Goal: Task Accomplishment & Management: Manage account settings

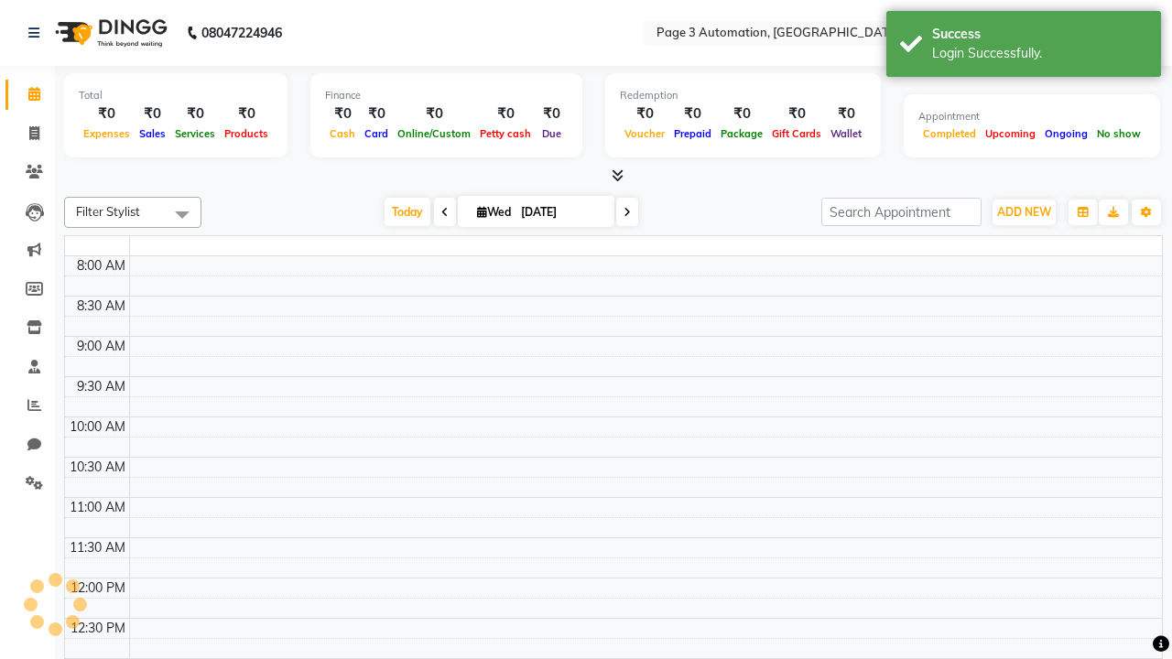
select select "en"
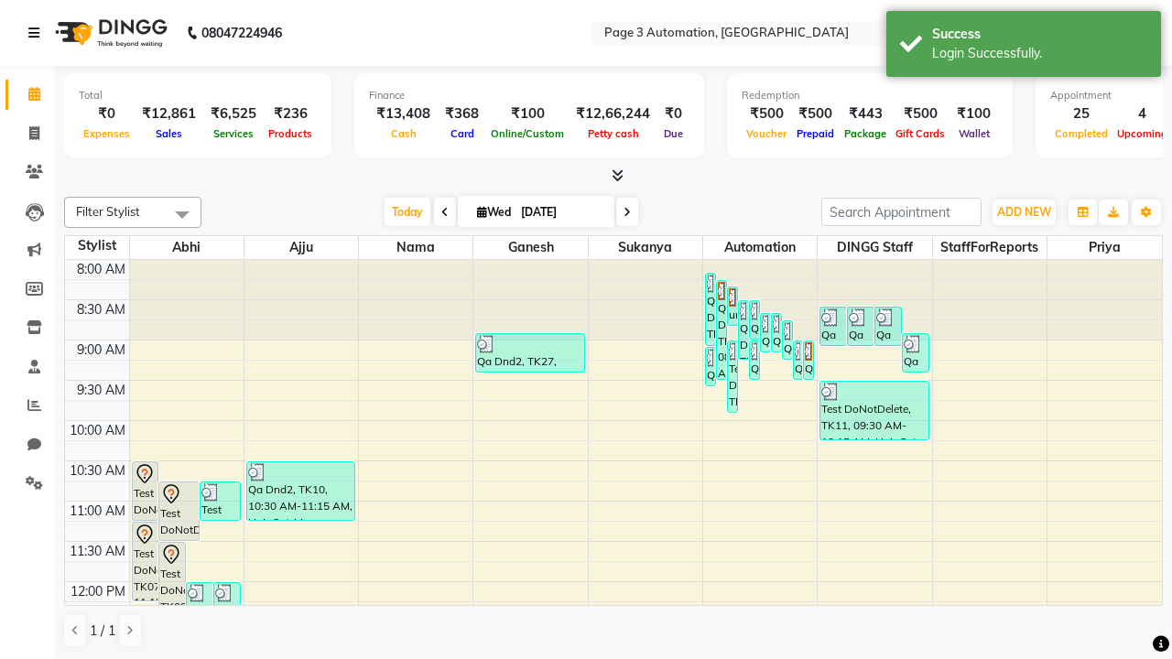
click at [38, 33] on icon at bounding box center [33, 33] width 11 height 13
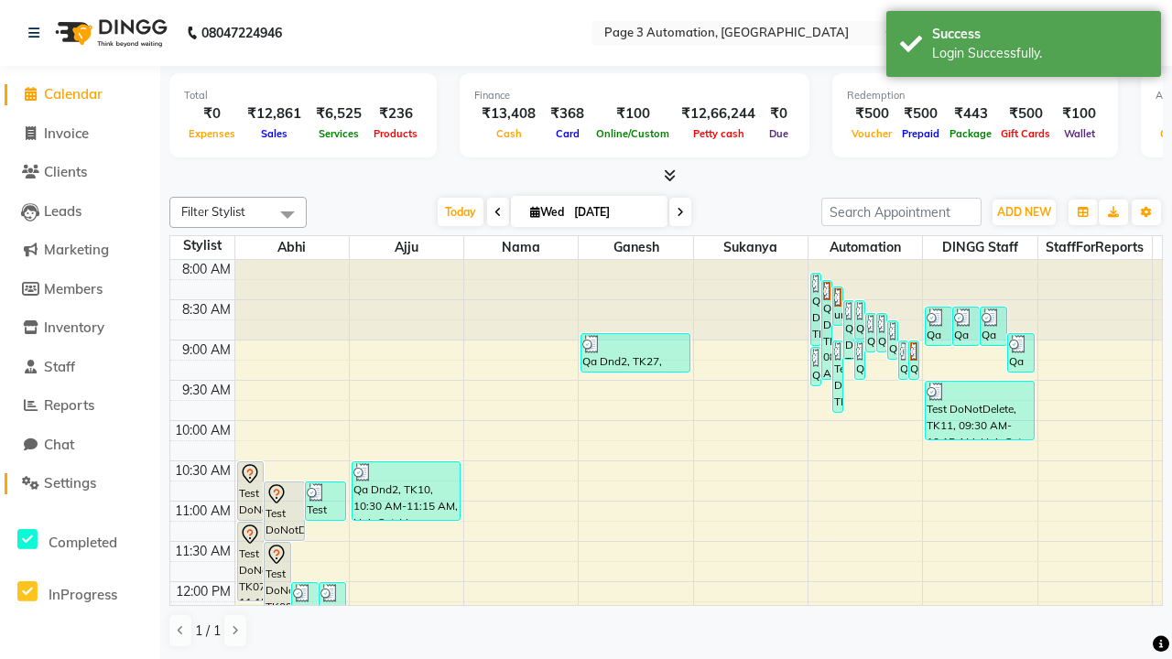
click at [80, 483] on span "Settings" at bounding box center [70, 482] width 52 height 17
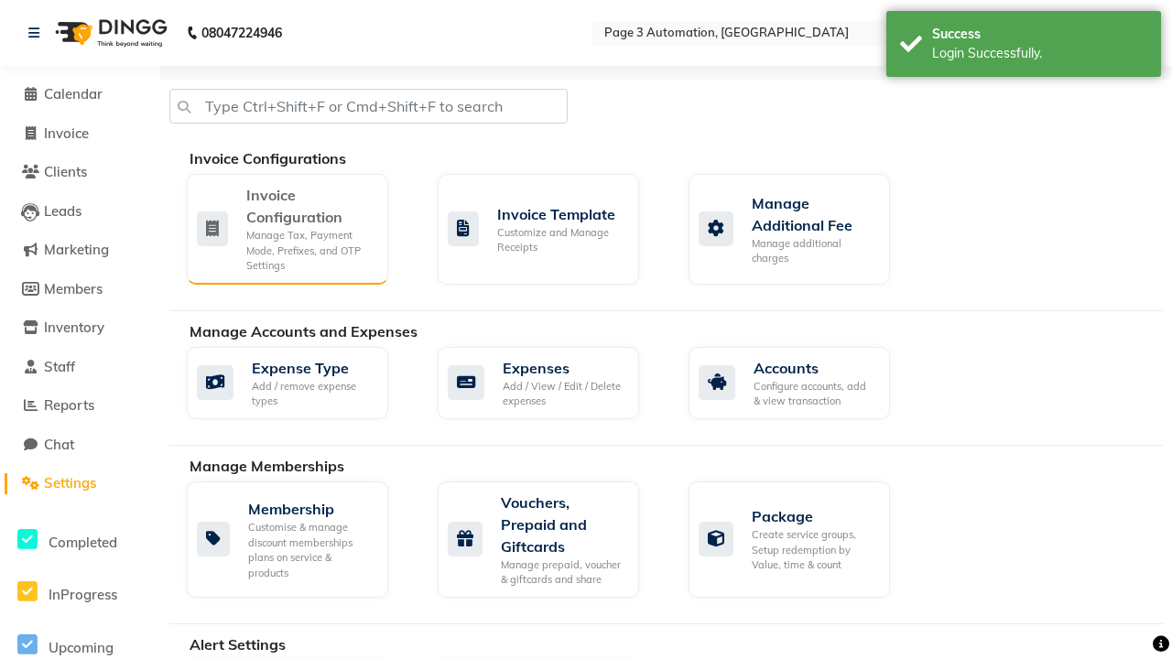
click at [286, 228] on div "Manage Tax, Payment Mode, Prefixes, and OTP Settings" at bounding box center [309, 251] width 127 height 46
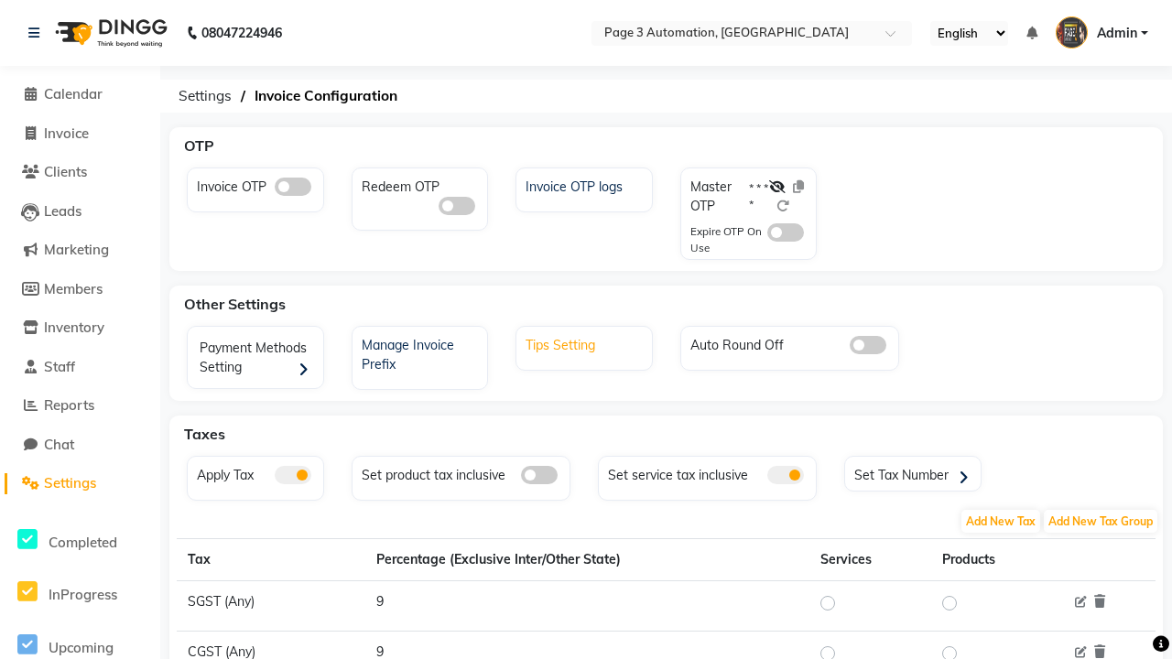
click at [586, 343] on div "Tips Setting" at bounding box center [586, 343] width 131 height 24
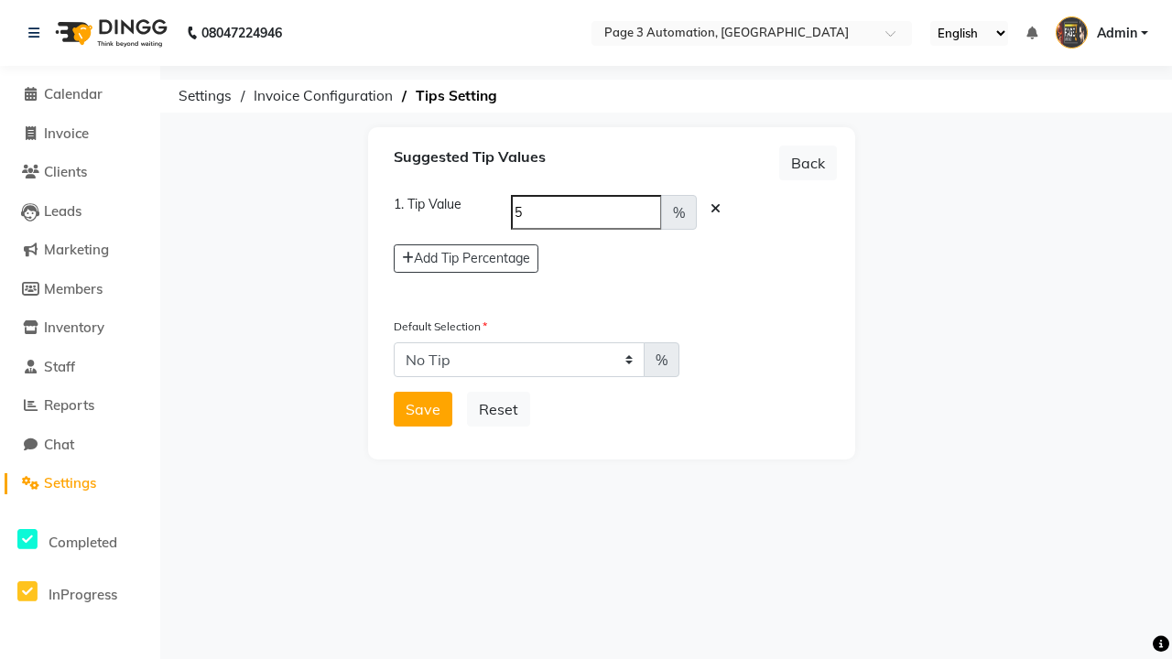
select select "5"
click at [423, 409] on button "Save" at bounding box center [423, 409] width 59 height 35
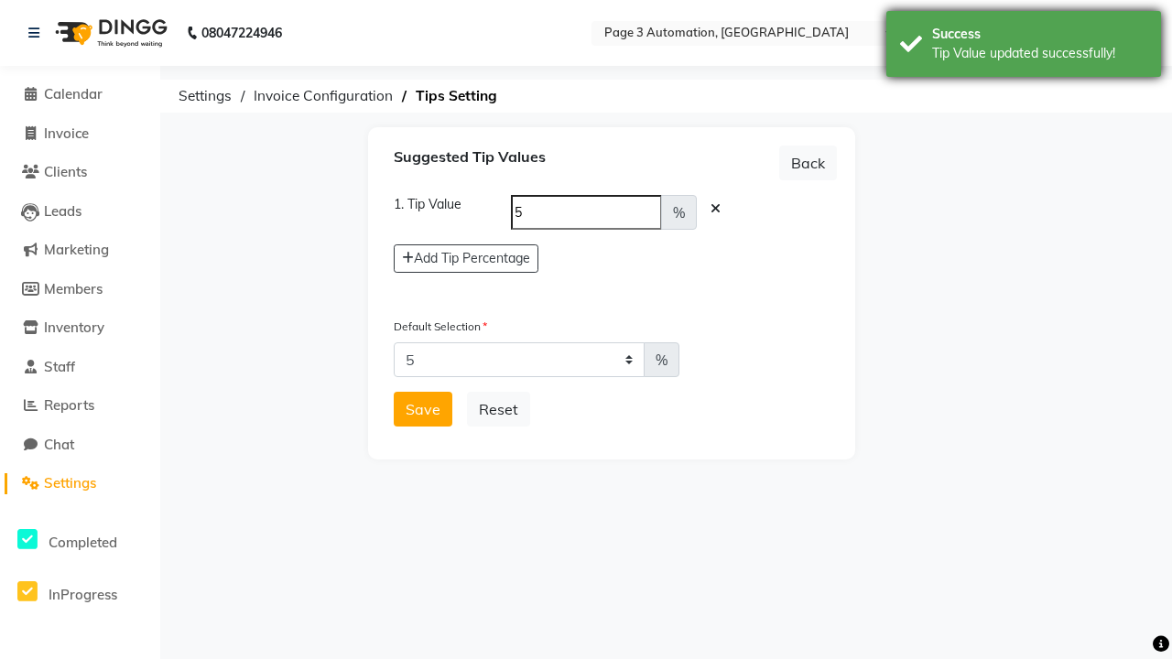
click at [1023, 47] on div "Tip Value updated successfully!" at bounding box center [1039, 53] width 215 height 19
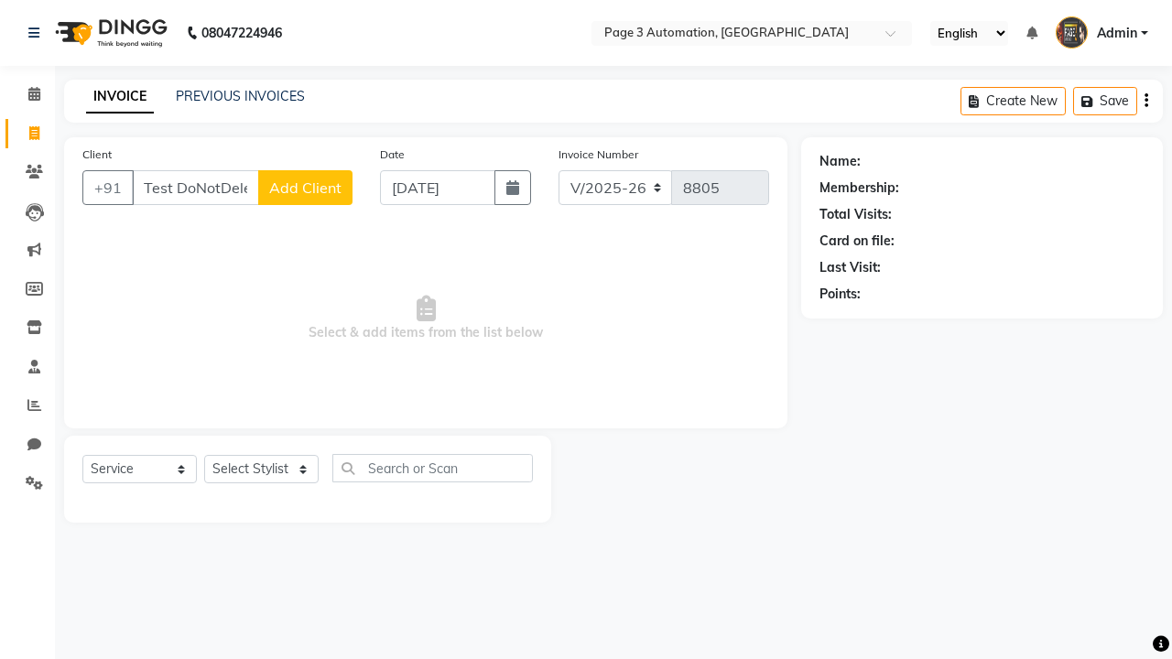
select select "2774"
select select "service"
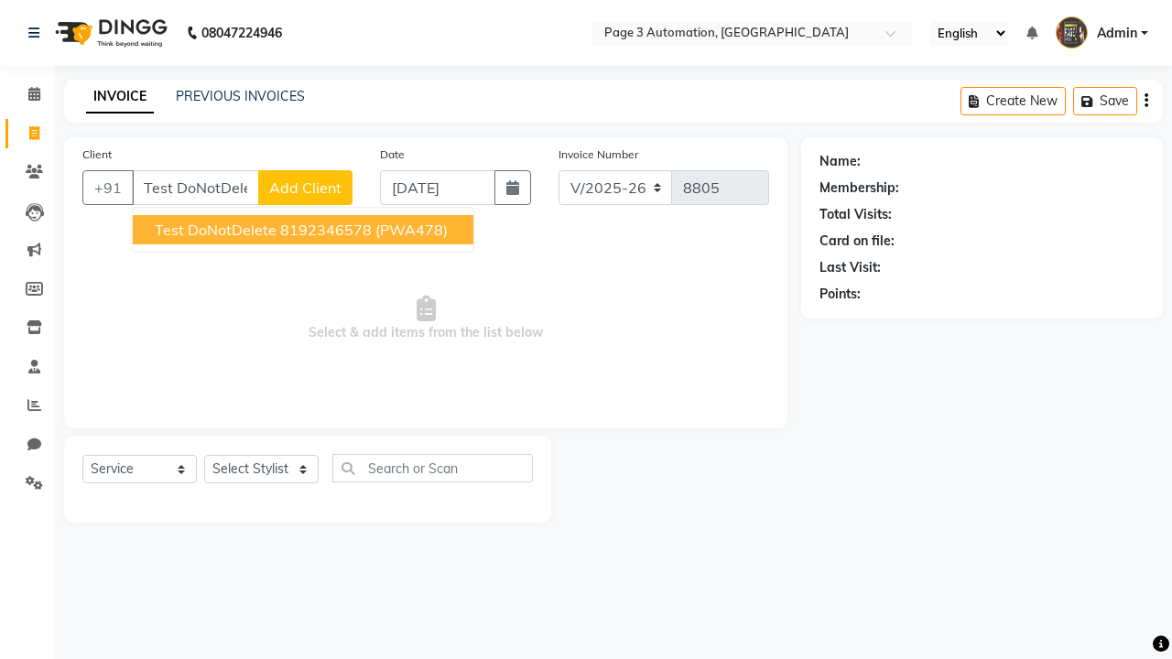
click at [305, 230] on ngb-highlight "8192346578" at bounding box center [326, 230] width 92 height 18
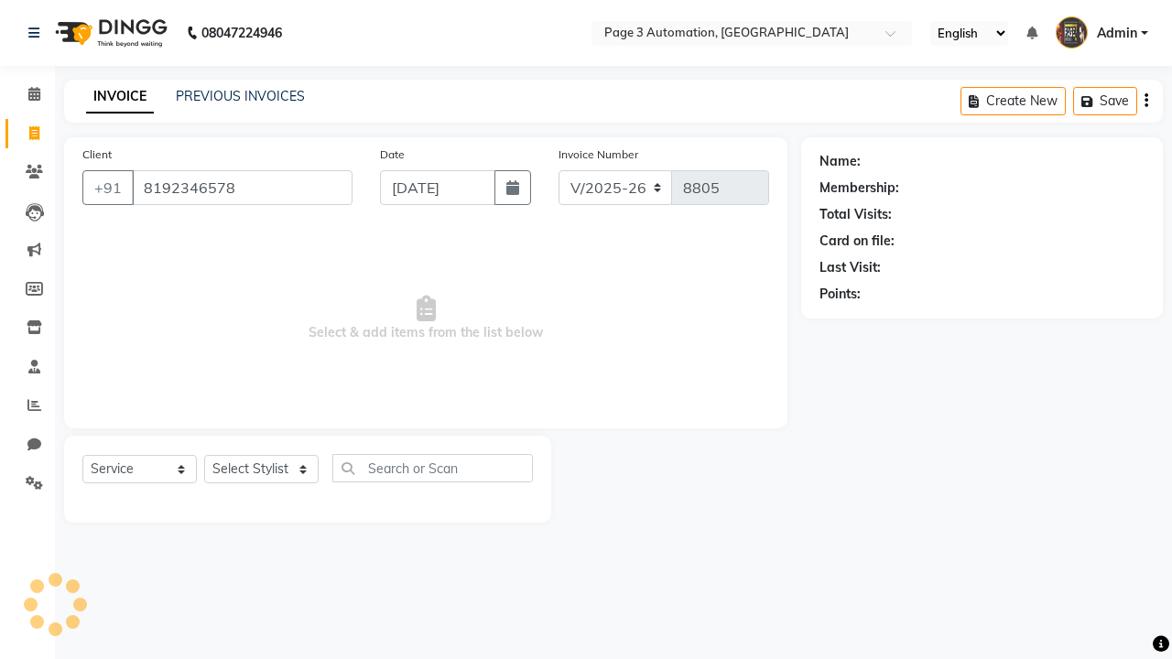
type input "8192346578"
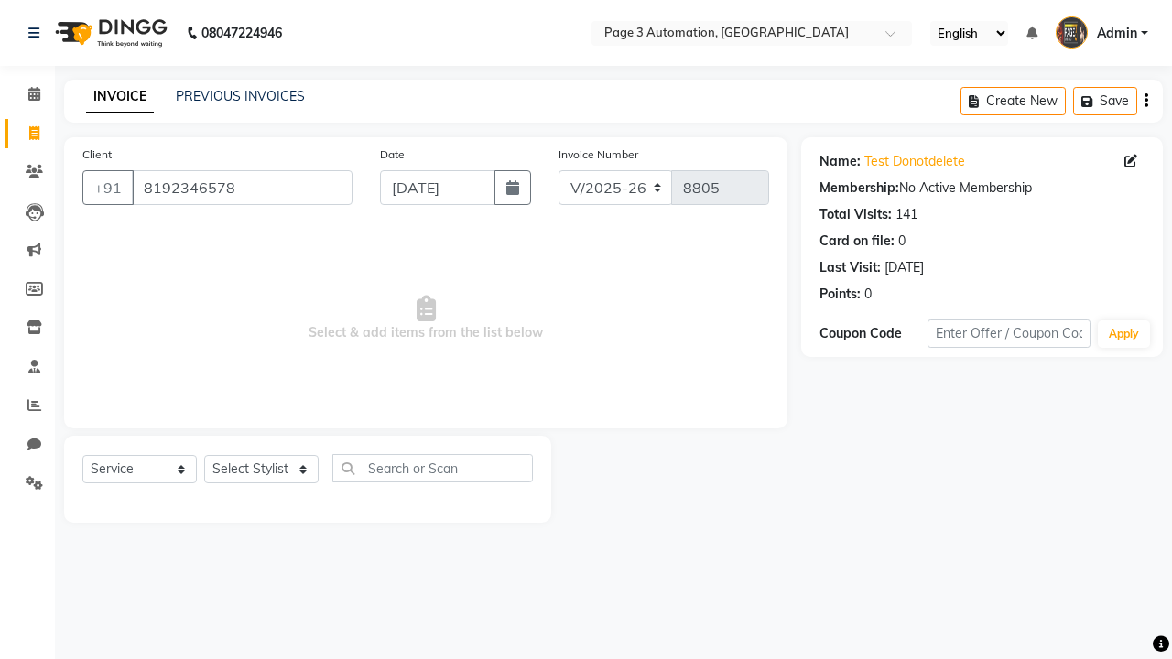
select select "712"
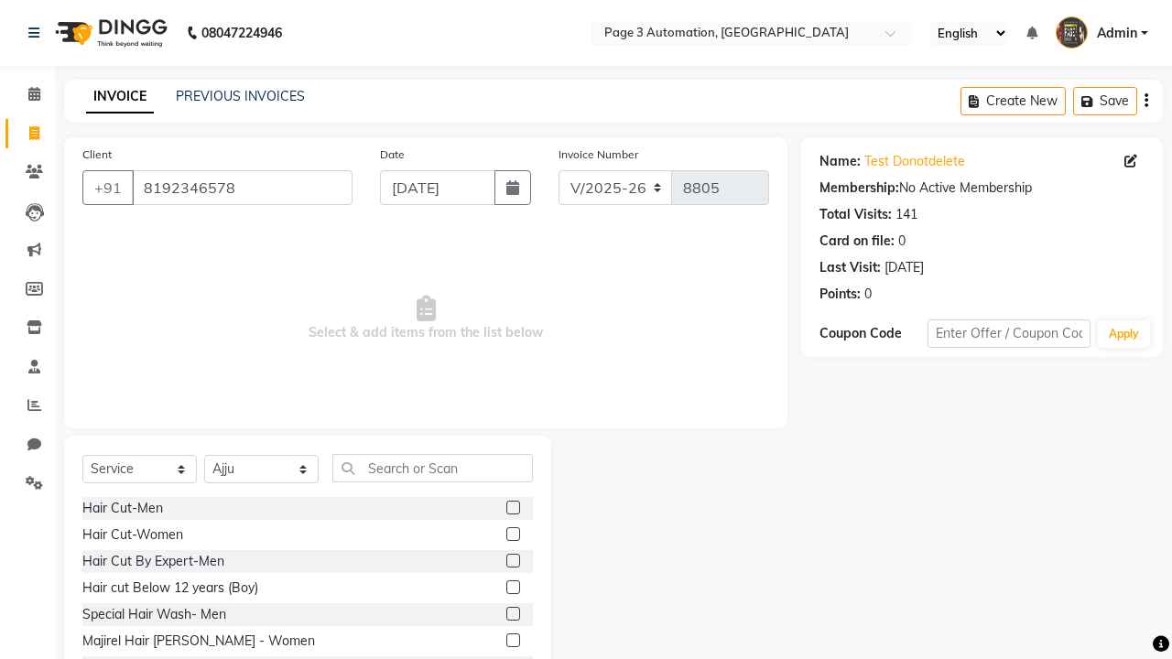
click at [512, 561] on label at bounding box center [513, 561] width 14 height 14
click at [512, 561] on input "checkbox" at bounding box center [512, 562] width 12 height 12
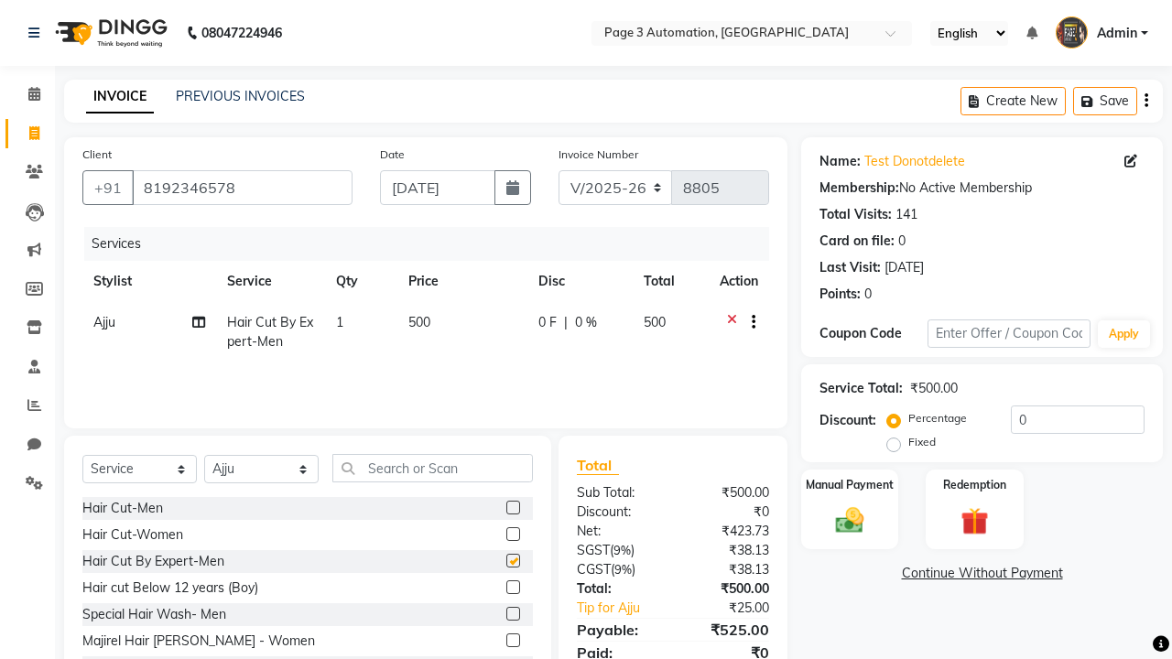
checkbox input "false"
click at [38, 33] on icon at bounding box center [33, 33] width 11 height 13
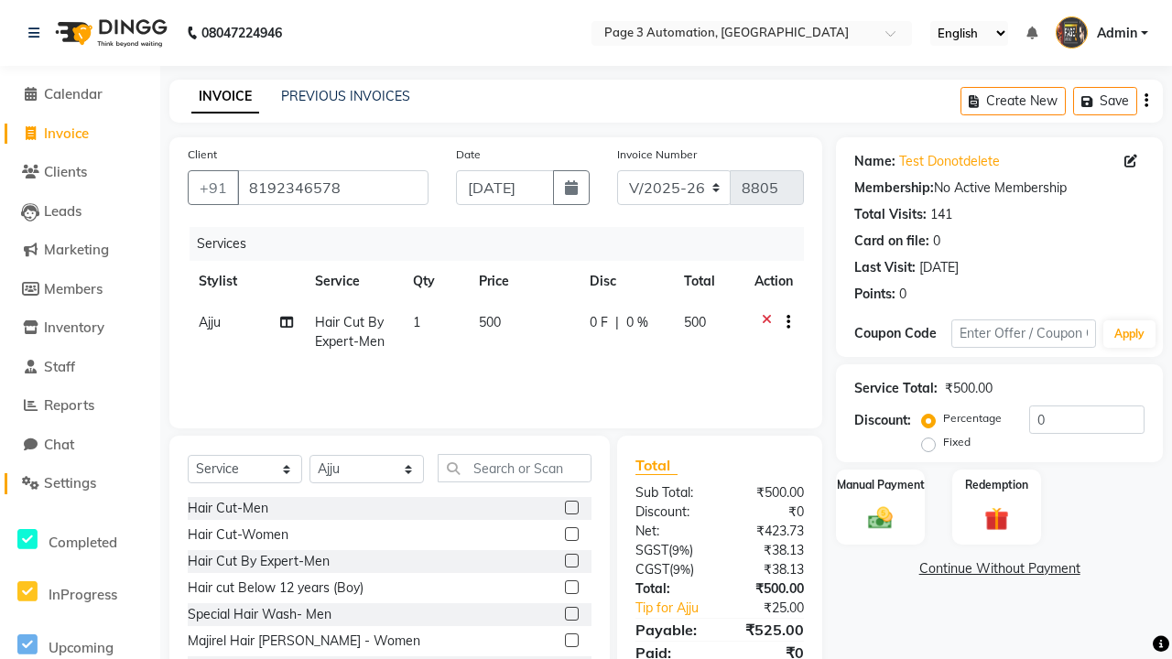
click at [80, 483] on span "Settings" at bounding box center [70, 482] width 52 height 17
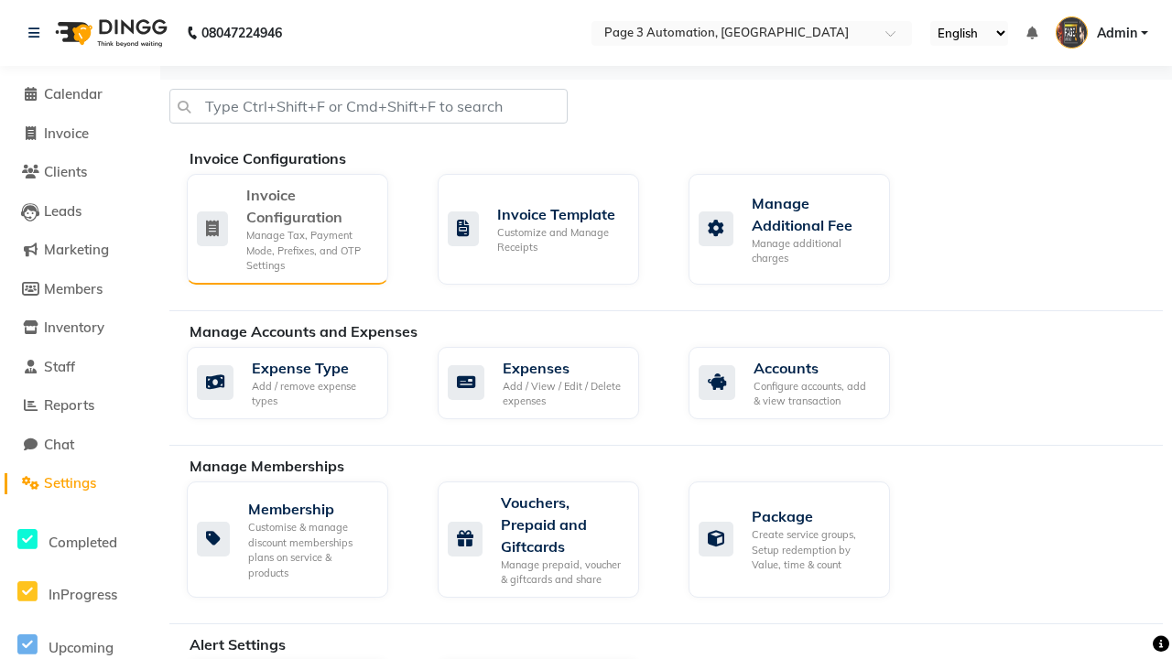
click at [286, 228] on div "Manage Tax, Payment Mode, Prefixes, and OTP Settings" at bounding box center [309, 251] width 127 height 46
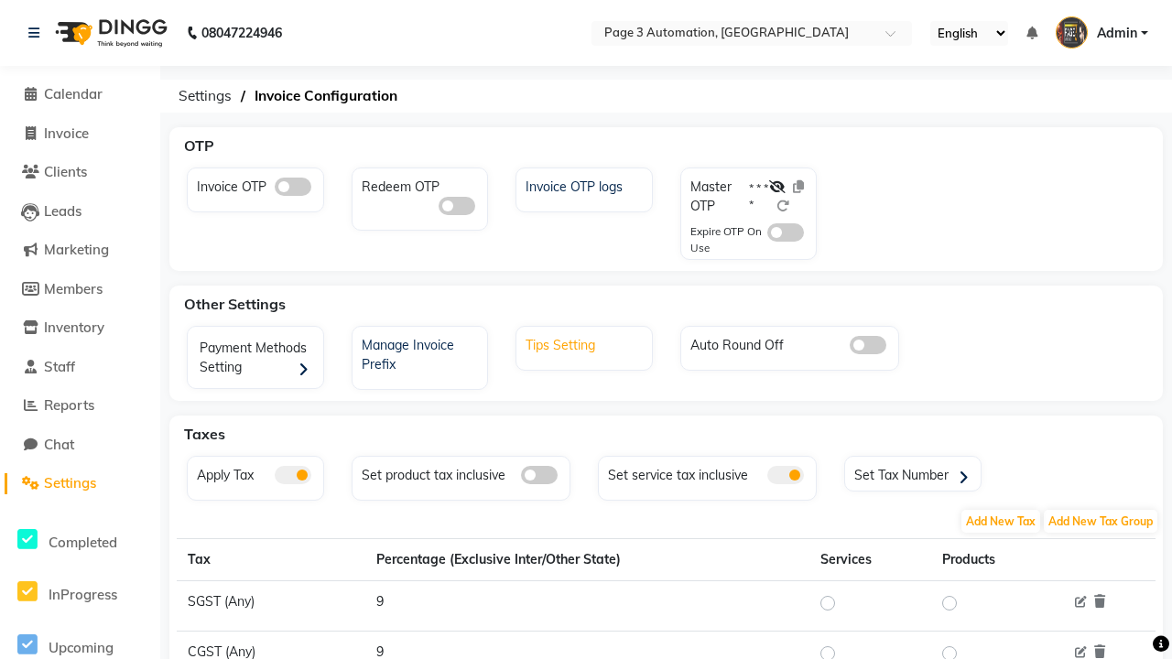
click at [586, 343] on div "Tips Setting" at bounding box center [586, 343] width 131 height 24
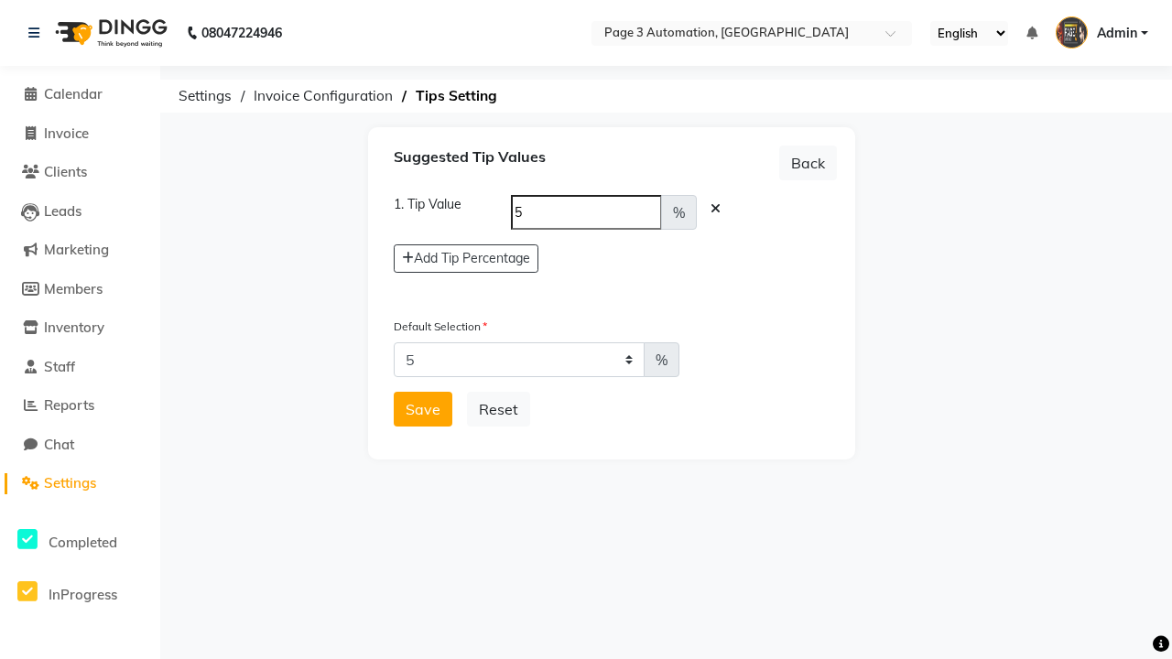
select select "0"
click at [423, 409] on button "Save" at bounding box center [423, 409] width 59 height 35
